Goal: Book appointment/travel/reservation

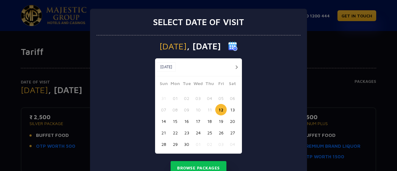
click at [235, 67] on button "button" at bounding box center [237, 67] width 8 height 8
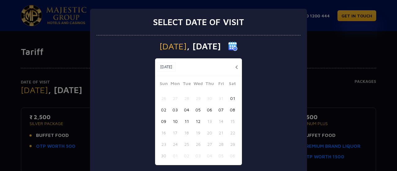
click at [235, 67] on button "button" at bounding box center [237, 67] width 8 height 8
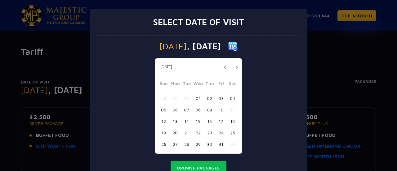
click at [235, 67] on button "button" at bounding box center [237, 67] width 8 height 8
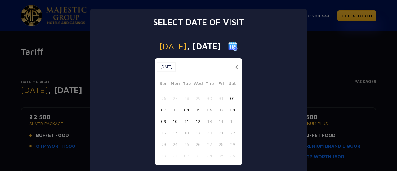
click at [235, 67] on button "button" at bounding box center [237, 67] width 8 height 8
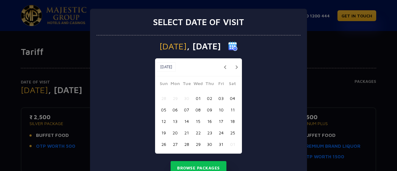
click at [235, 67] on button "button" at bounding box center [237, 67] width 8 height 8
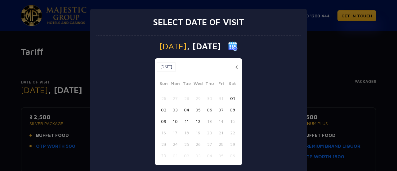
click at [235, 67] on button "button" at bounding box center [237, 67] width 8 height 8
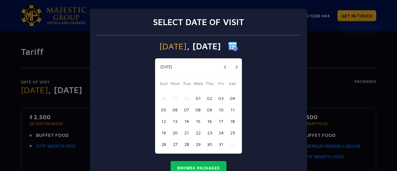
click at [196, 132] on button "22" at bounding box center [197, 132] width 11 height 11
click at [205, 166] on button "Browse Packages" at bounding box center [199, 168] width 56 height 14
